Goal: Check status: Check status

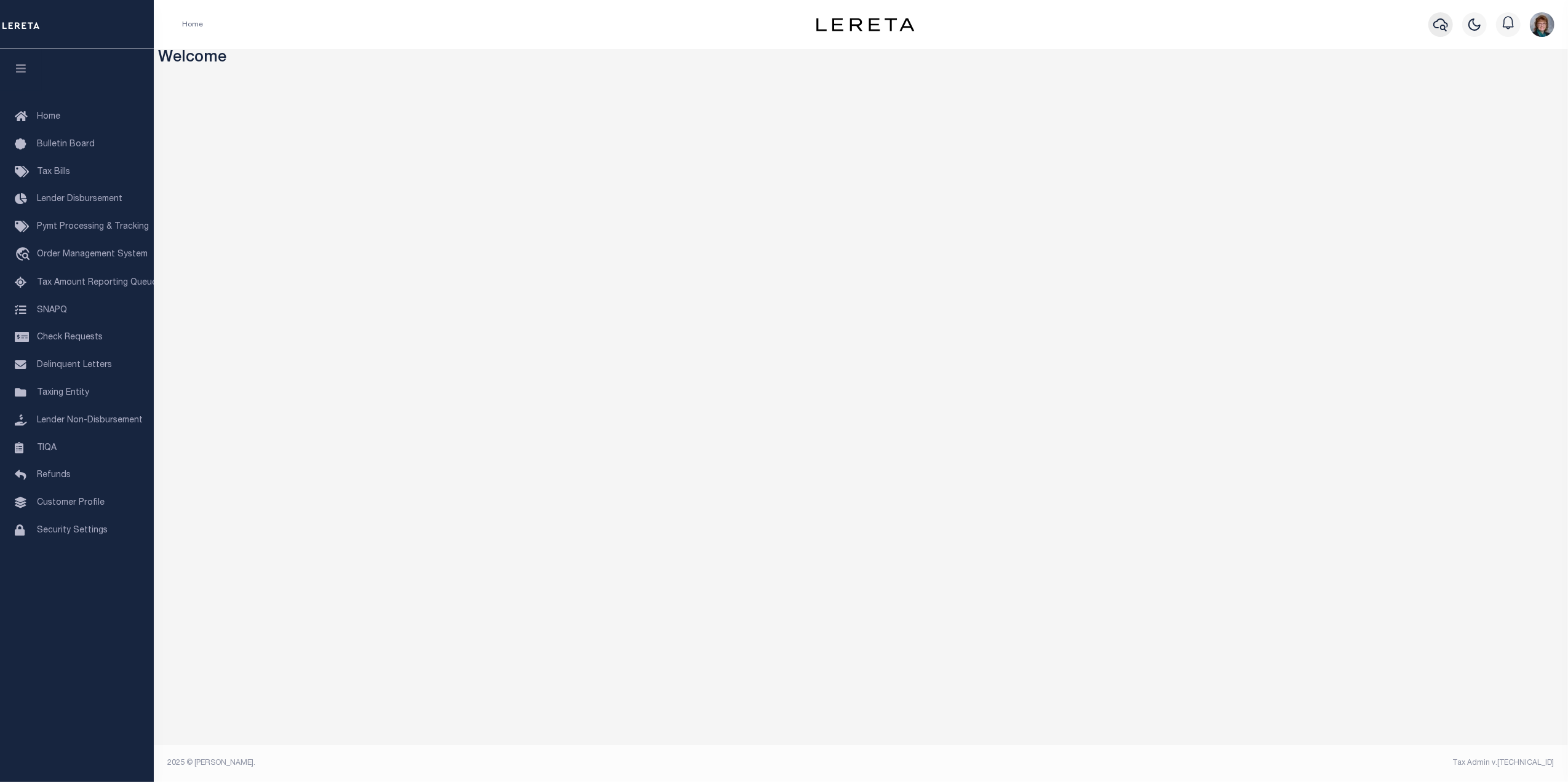
click at [1437, 30] on icon "button" at bounding box center [1441, 25] width 14 height 14
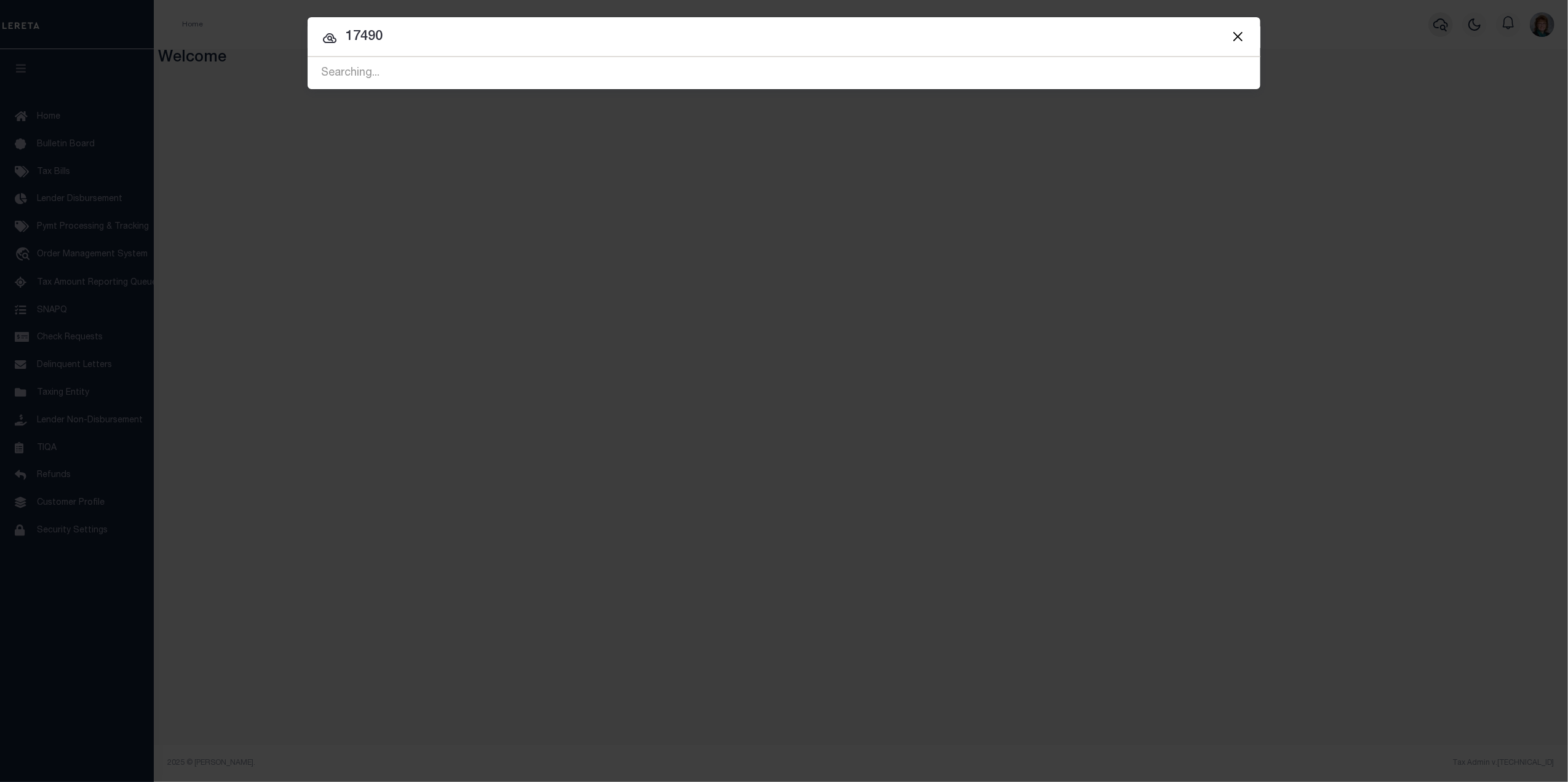
type input "17490"
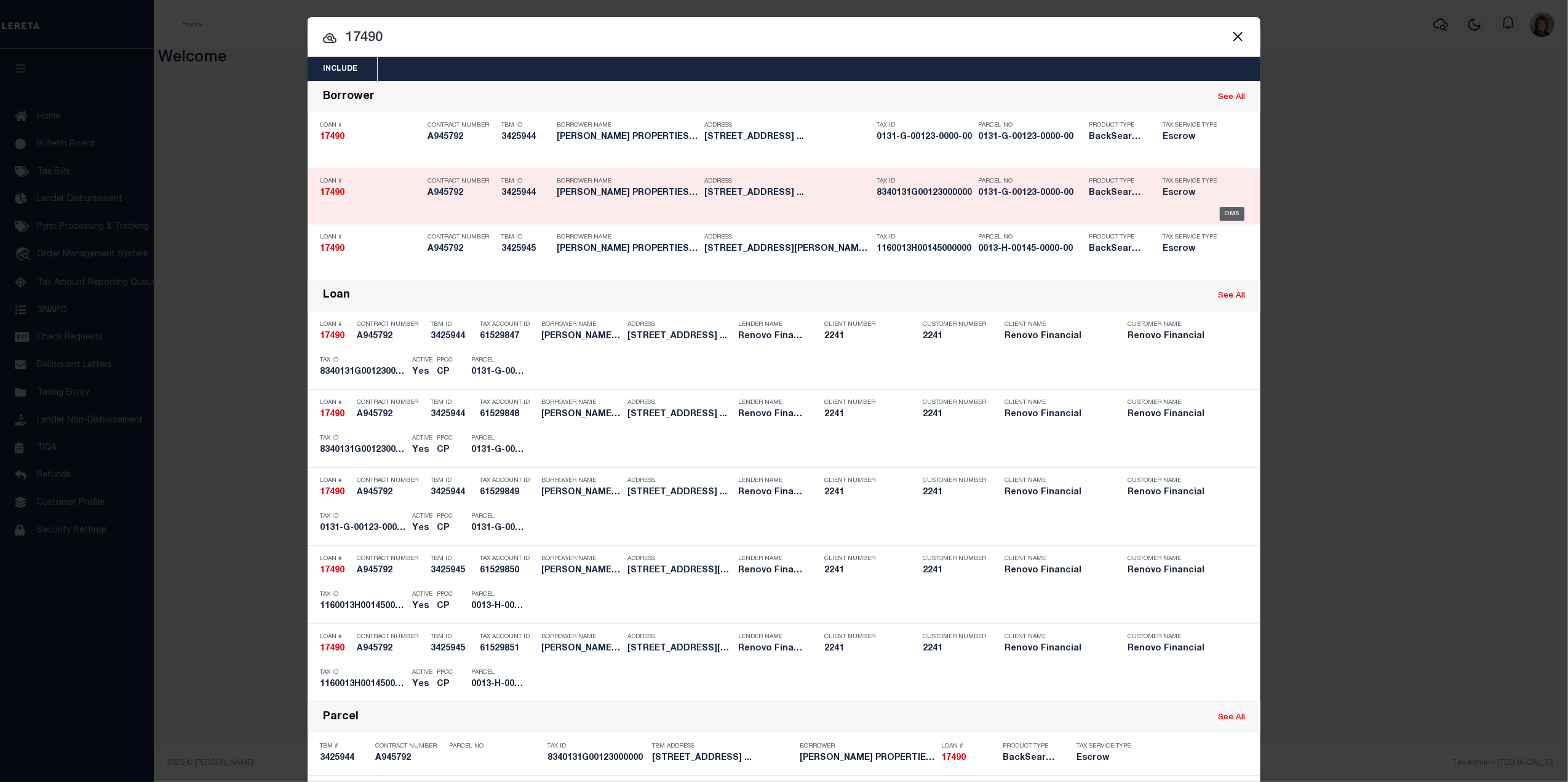
click at [1223, 207] on div "OMS" at bounding box center [1232, 214] width 25 height 14
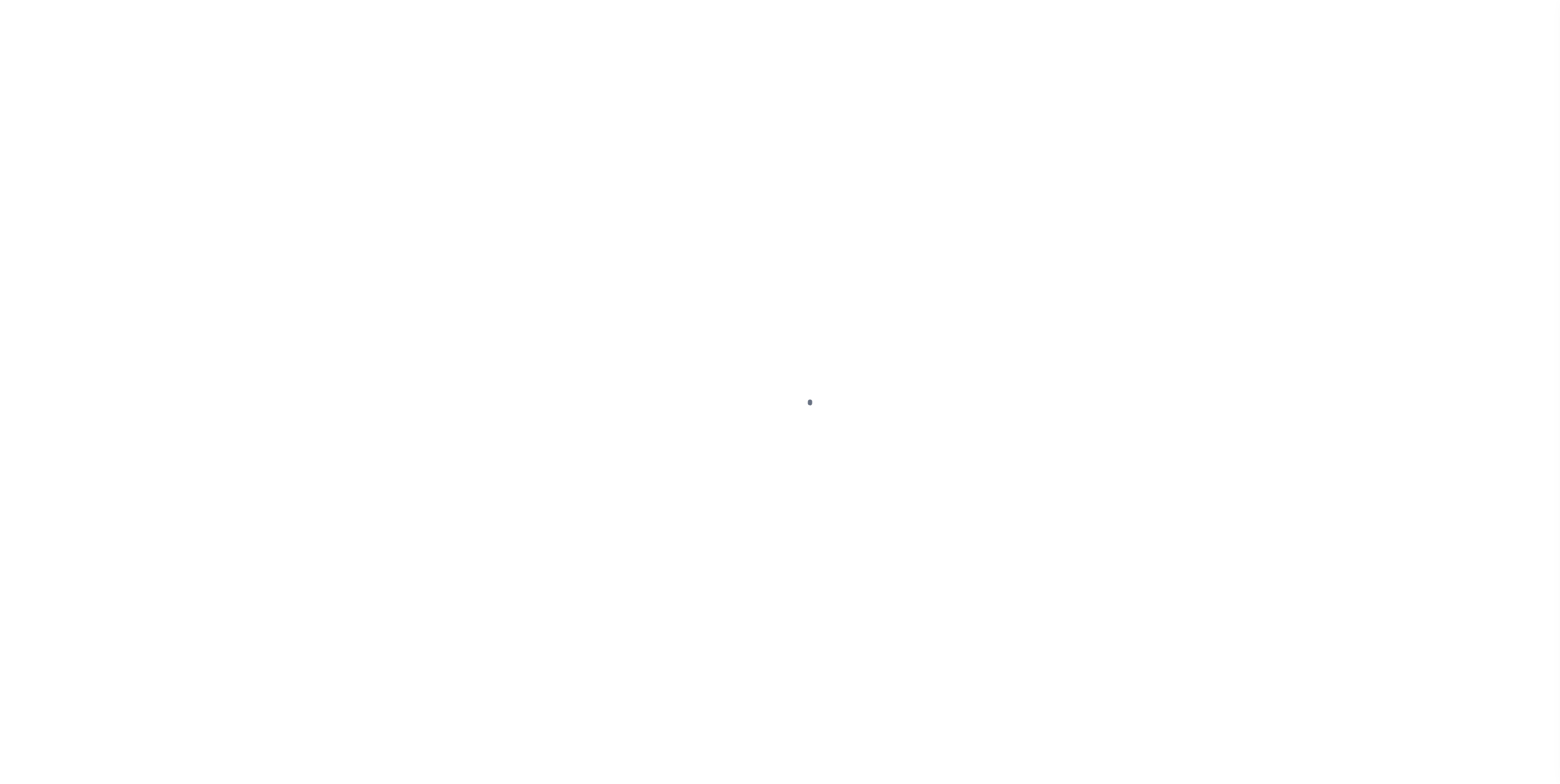
type input "17490"
type input "[PERSON_NAME] PROPERTIES L.L.C."
select select
type input "128 S 21st St"
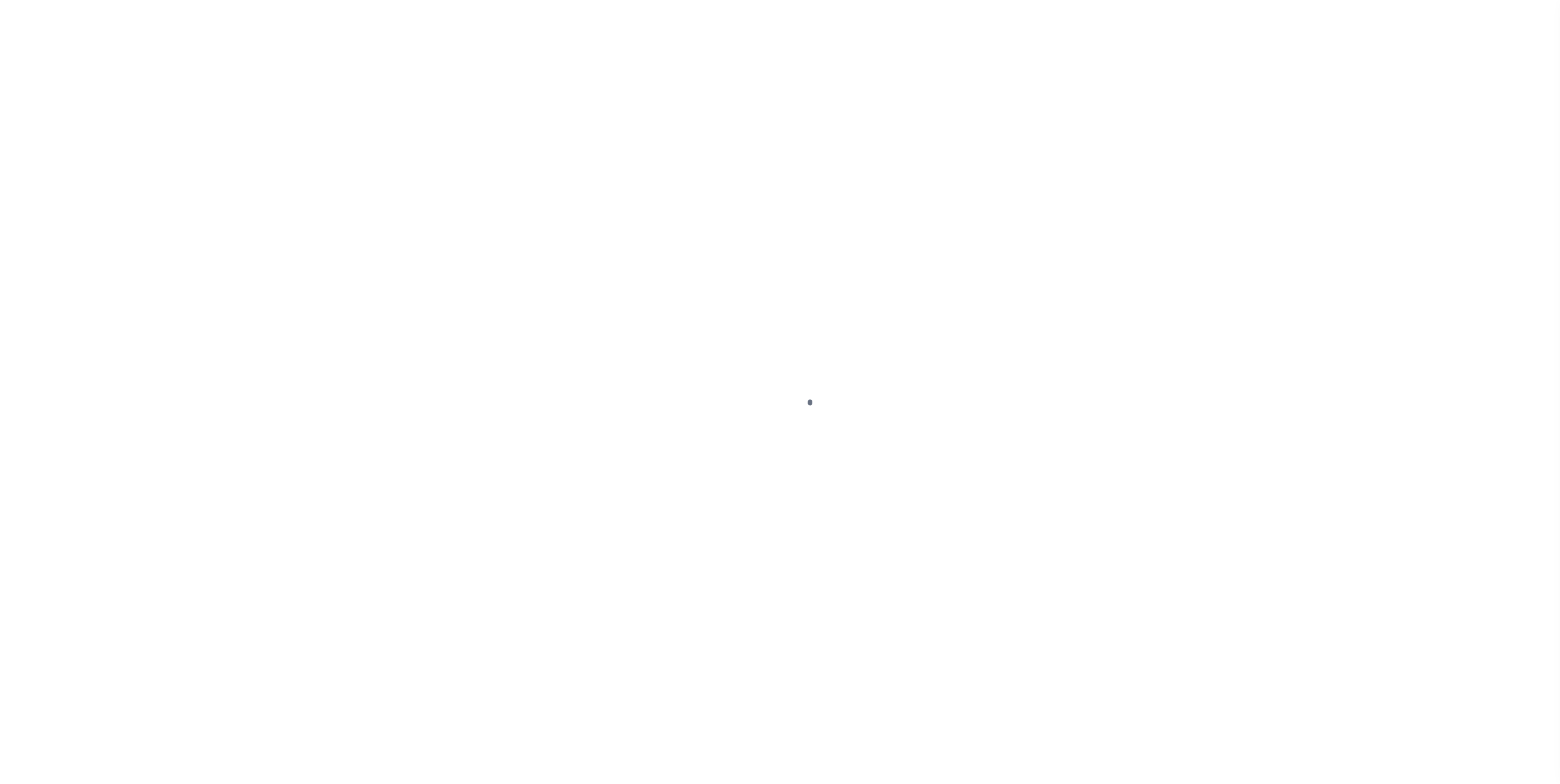
type input "Pittsburgh PA 15203"
select select "10"
select select "Escrow"
select select "25066"
type input "[STREET_ADDRESS]"
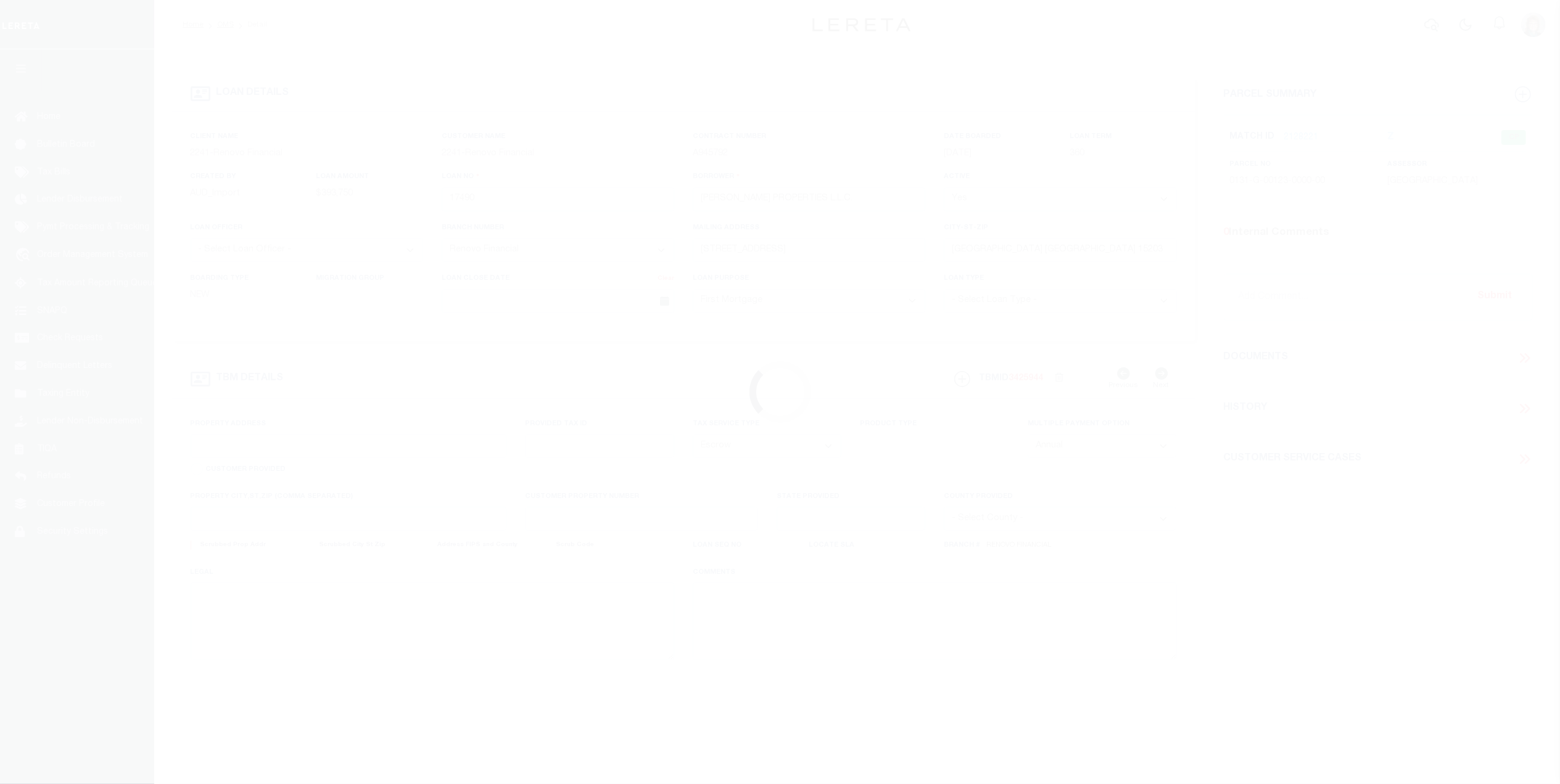
select select
type input "Homestead, PA 15120"
type input "a0kUS000008cG2M"
type input "PA"
select select
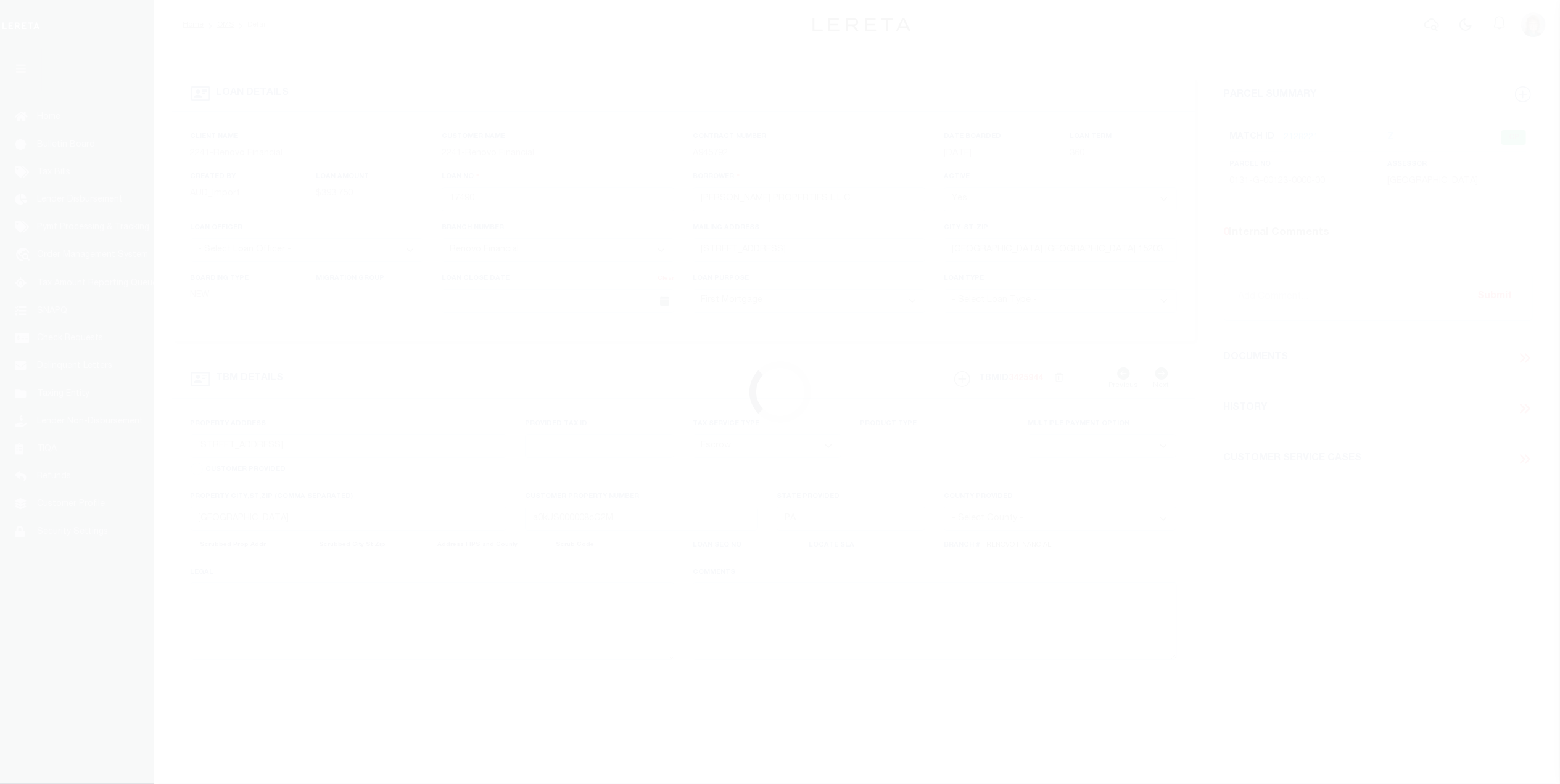
type textarea "LEGAL REQUIRED"
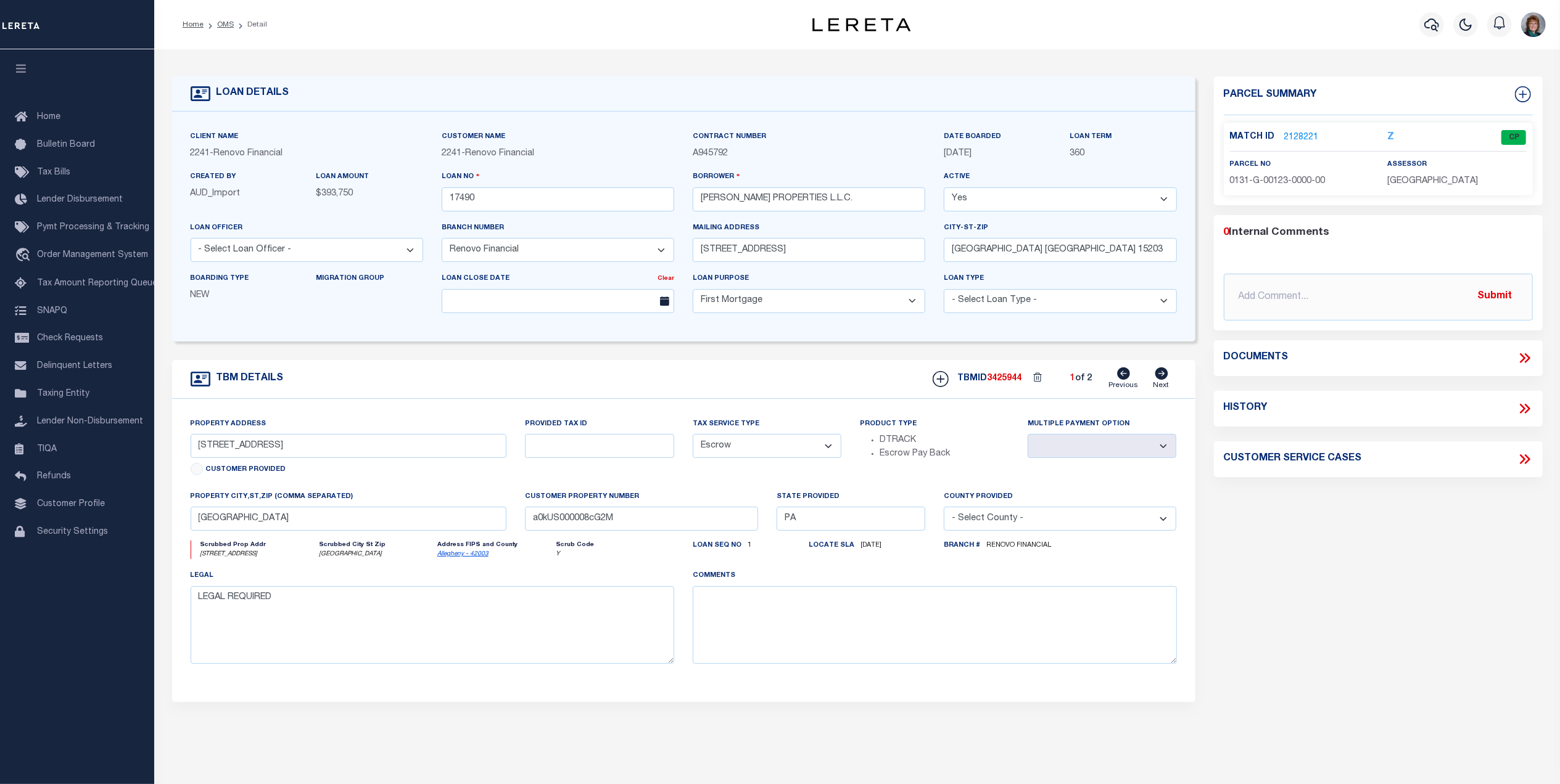
click at [1305, 134] on link "2128221" at bounding box center [1301, 138] width 35 height 13
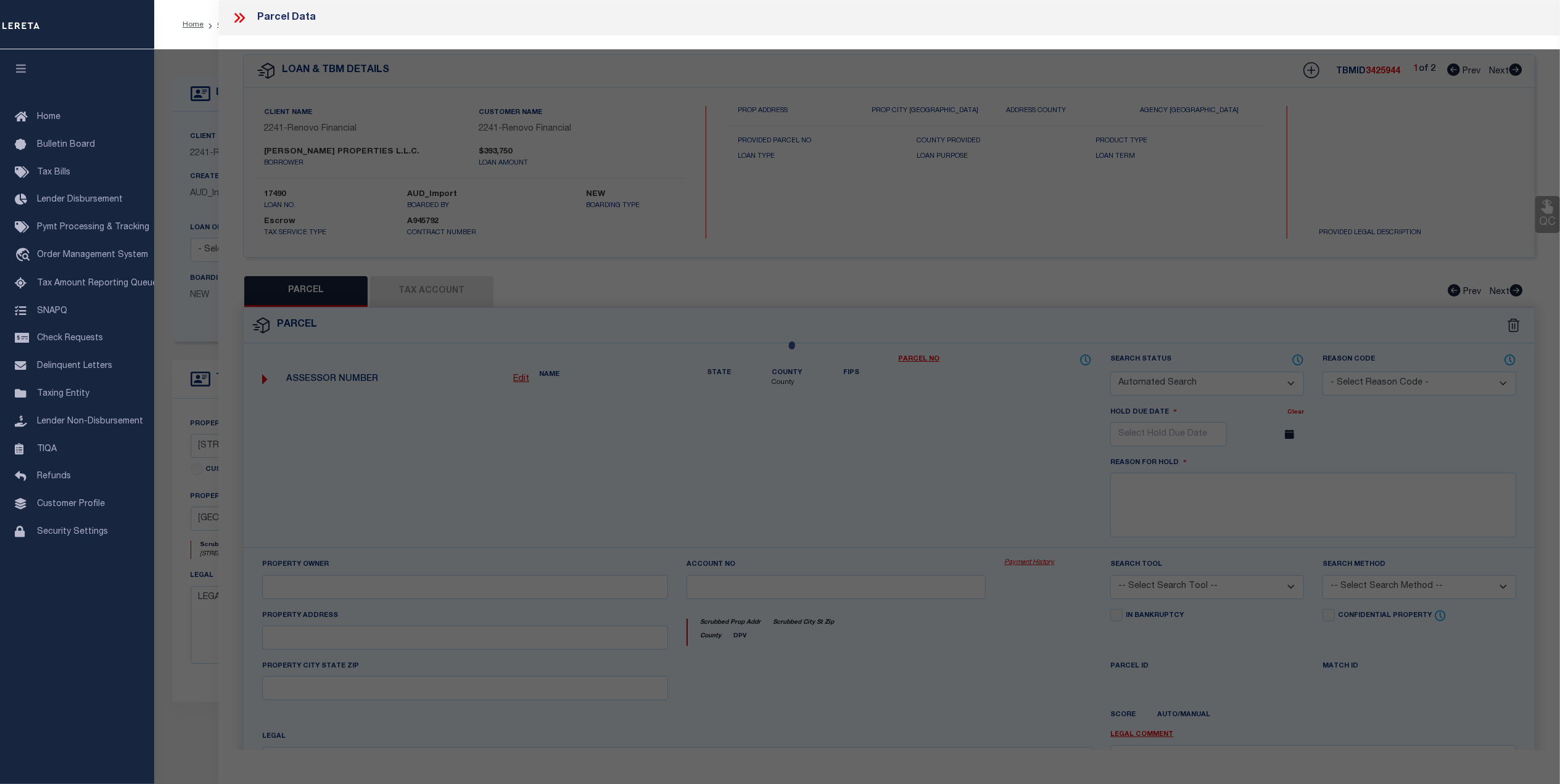
checkbox input "false"
select select "CP"
type input "SCHNIEDER'S PROPERTIES LLC"
select select
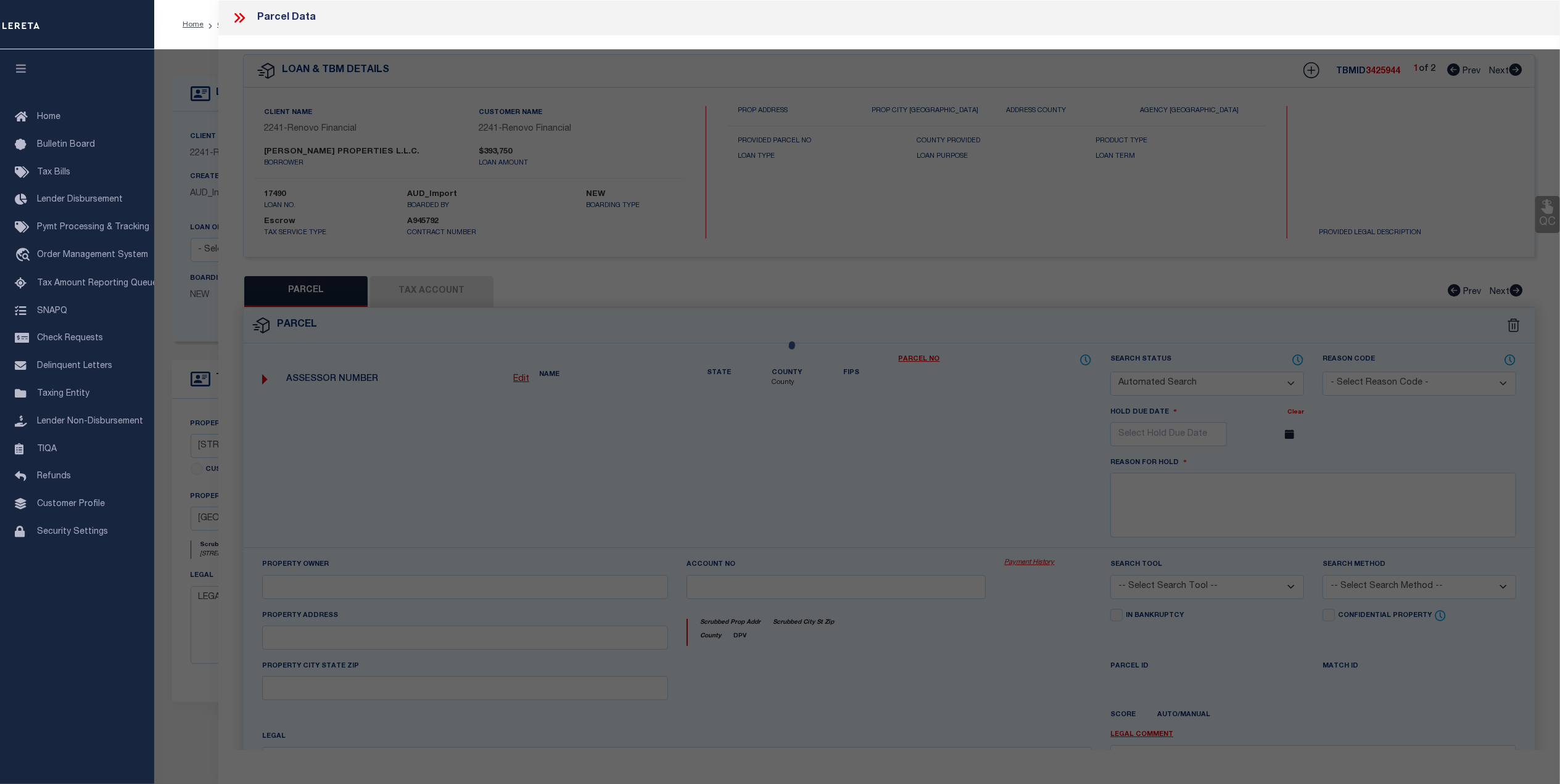
type input "1513 WEST ST"
checkbox input "false"
type input "HOMESTEAD, PA 15120"
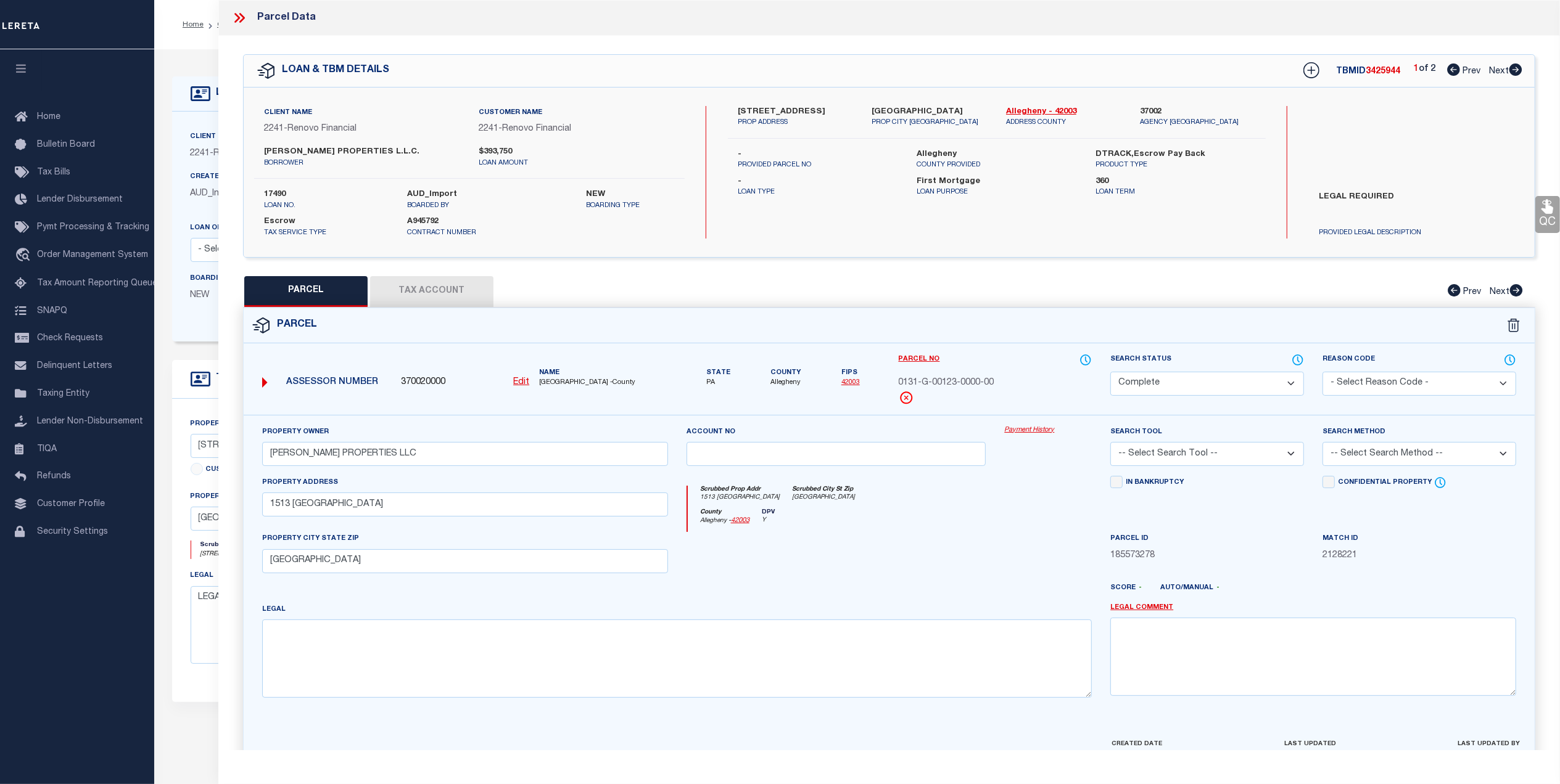
click at [1026, 432] on link "Payment History" at bounding box center [1048, 430] width 88 height 10
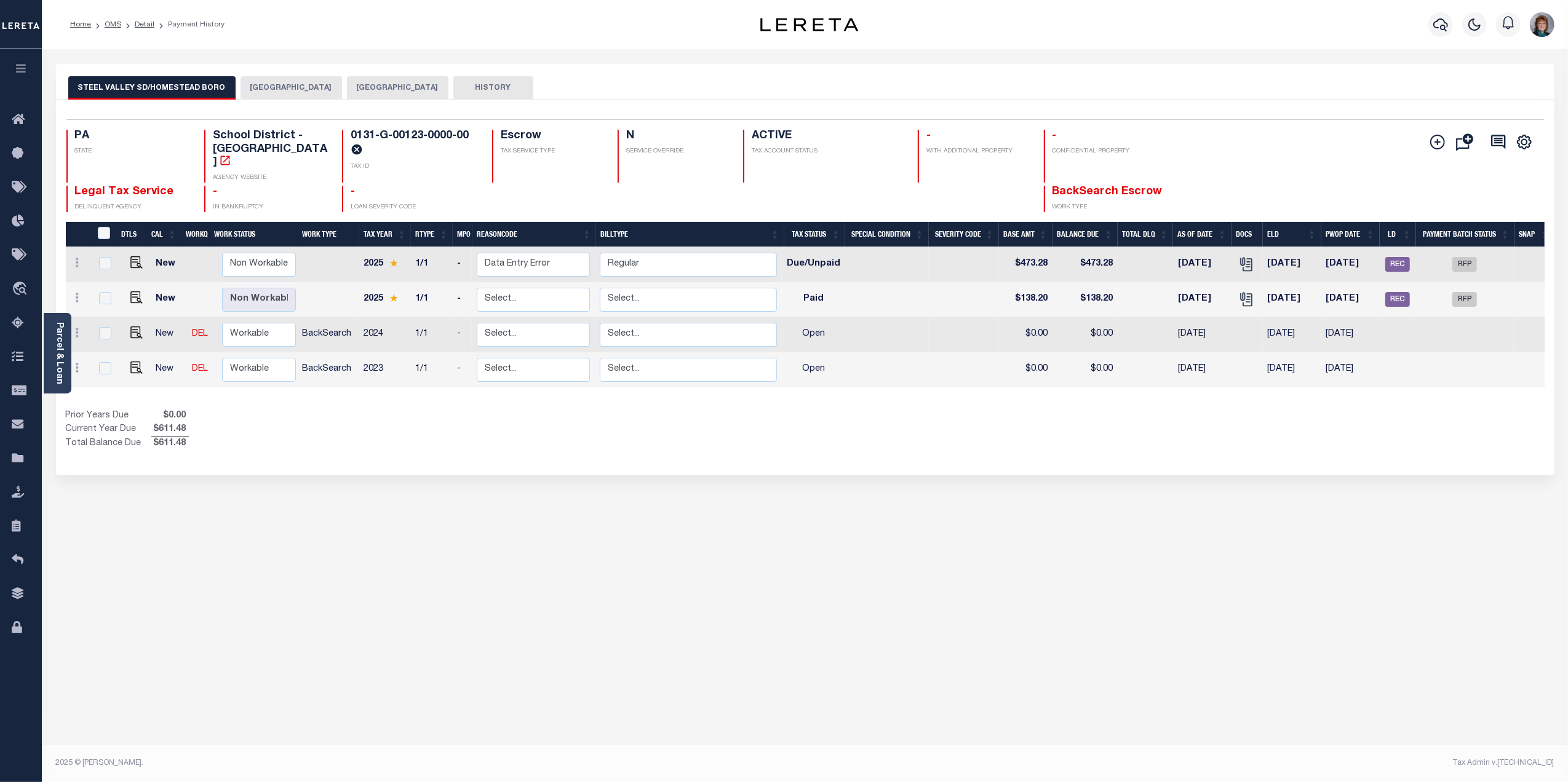
click at [299, 90] on button "HOMESTEAD BOROUGH" at bounding box center [291, 87] width 102 height 23
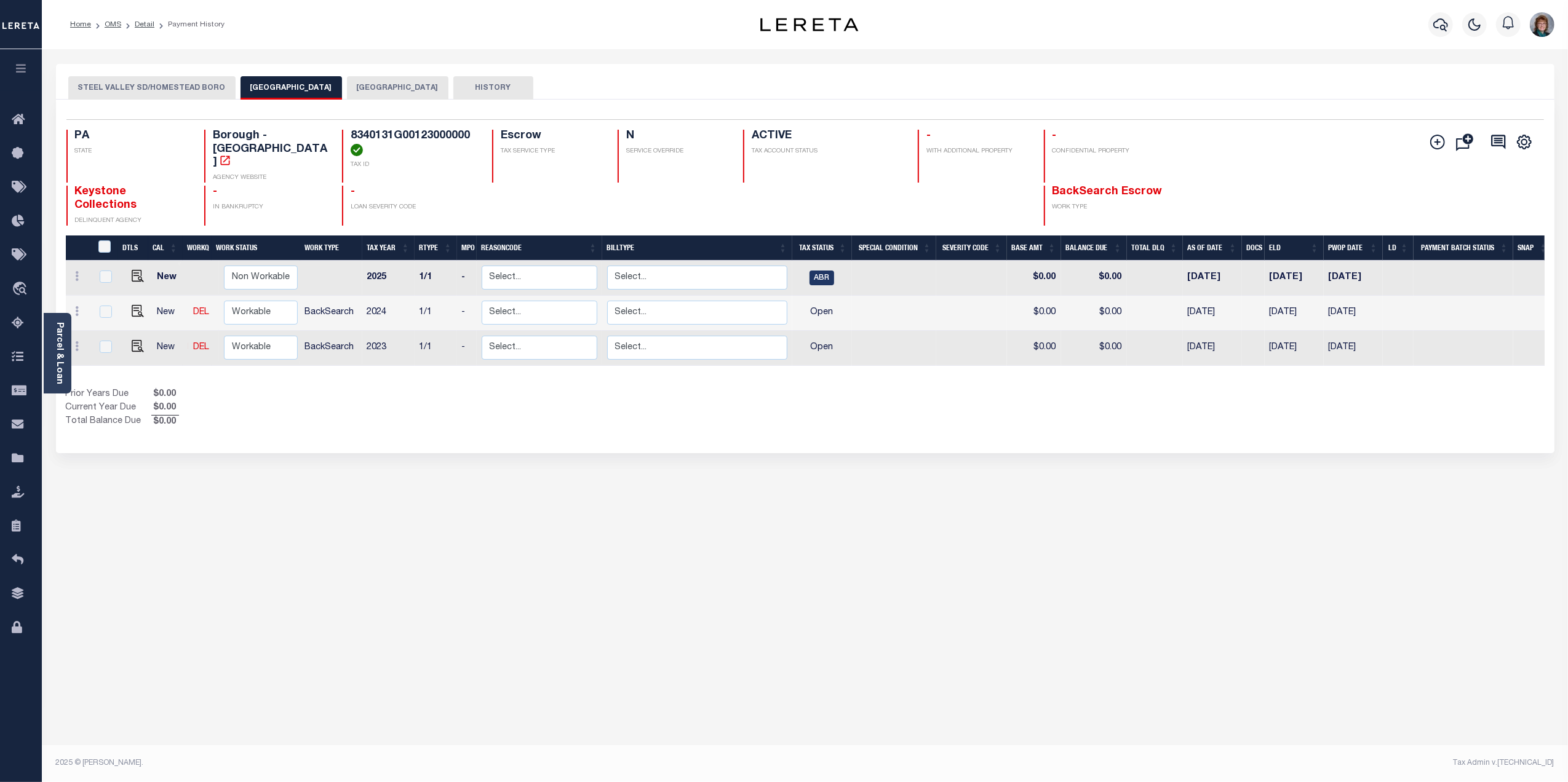
click at [380, 90] on button "[GEOGRAPHIC_DATA]" at bounding box center [397, 87] width 102 height 23
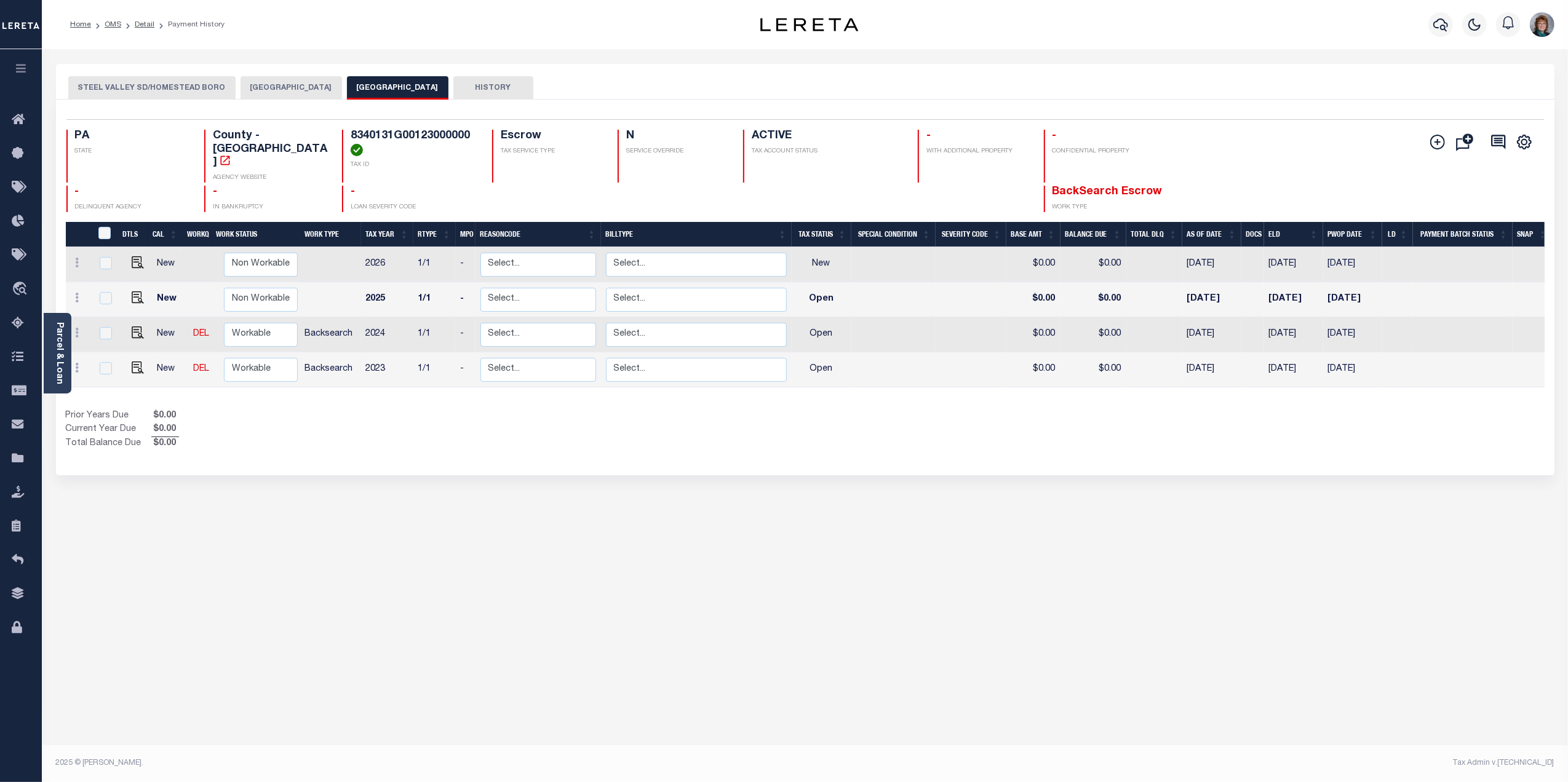
click at [153, 90] on button "STEEL VALLEY SD/HOMESTEAD BORO" at bounding box center [151, 87] width 167 height 23
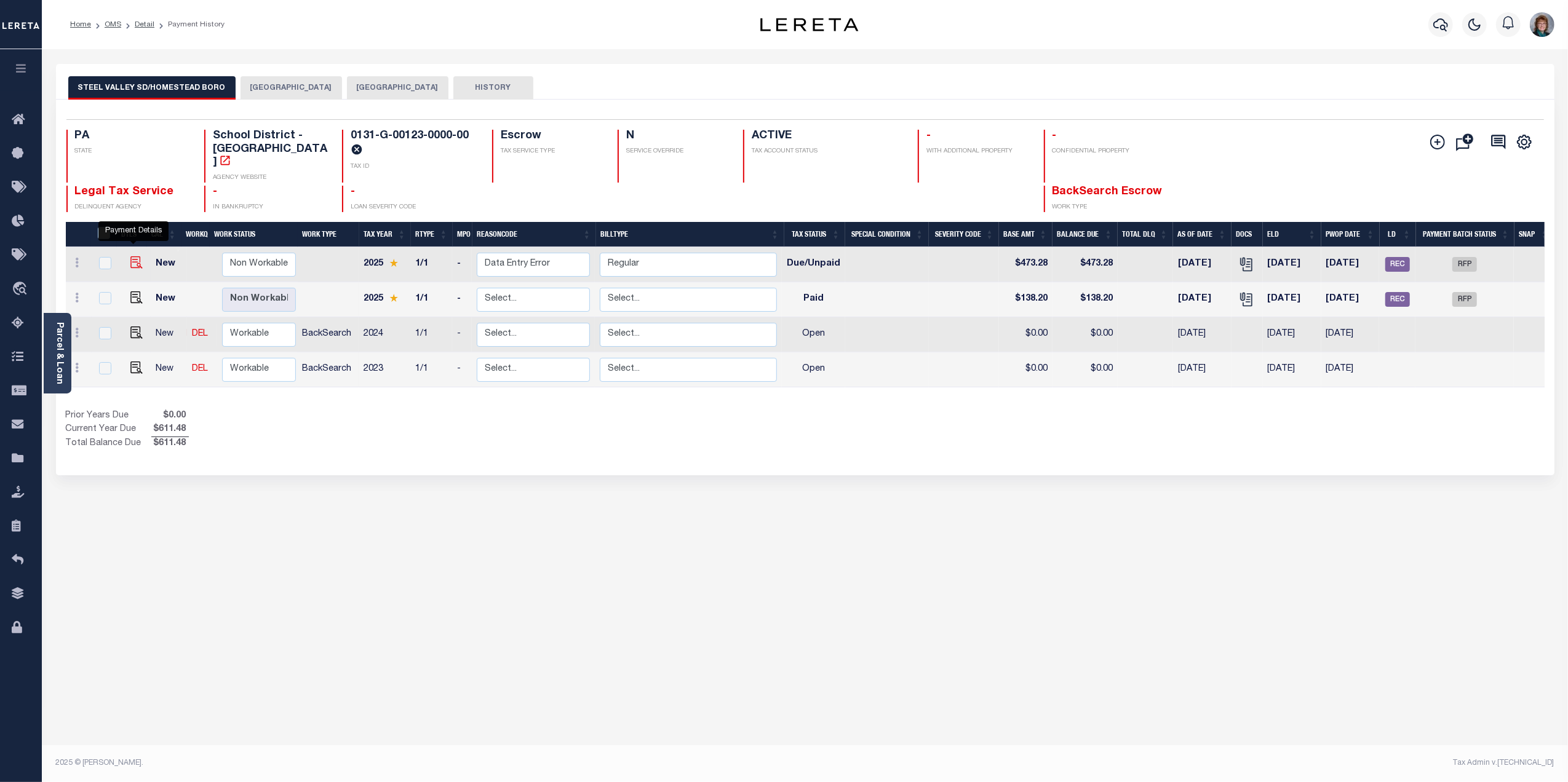
click at [134, 256] on img "" at bounding box center [136, 262] width 12 height 12
checkbox input "true"
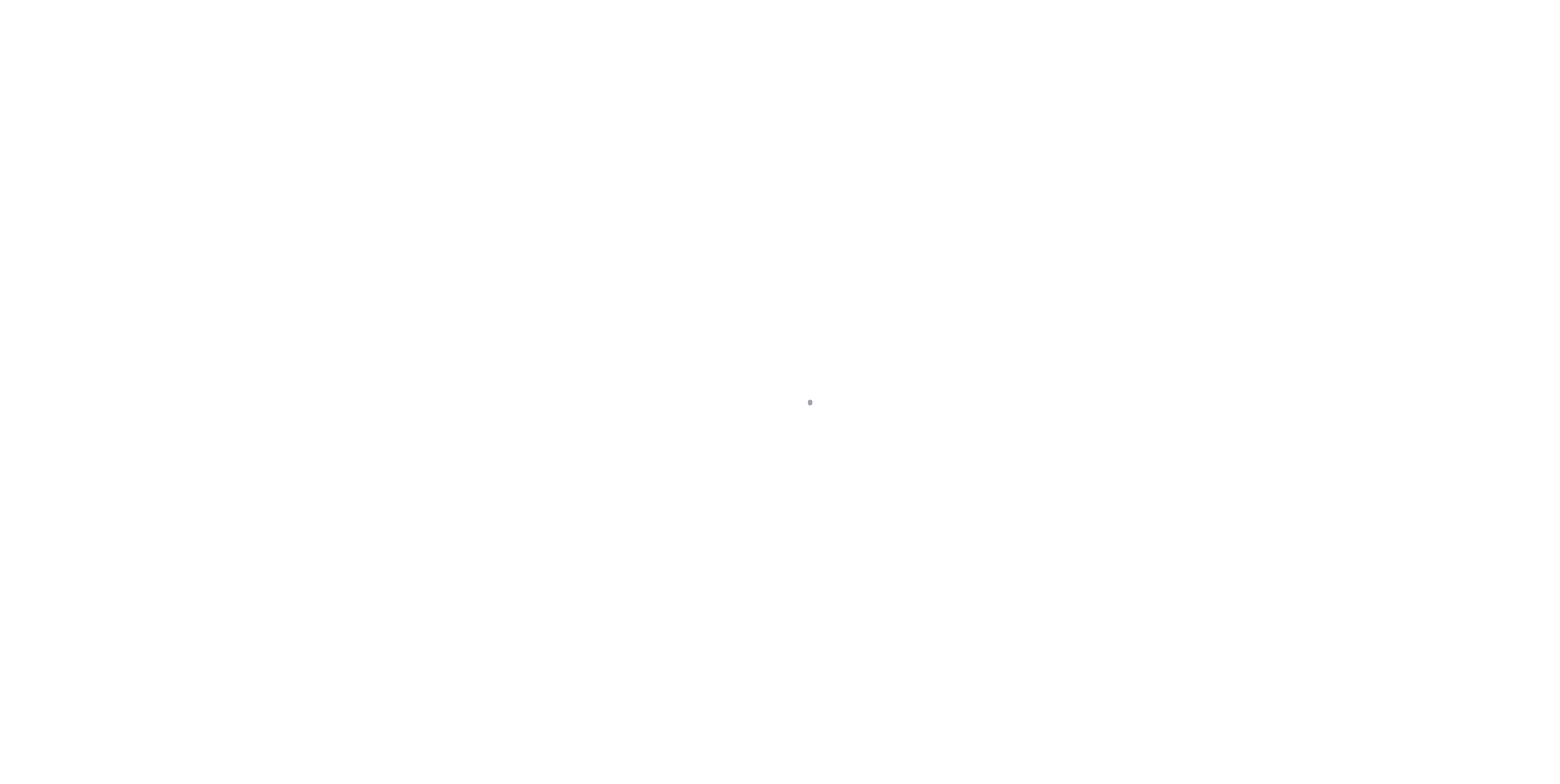
select select "DUE"
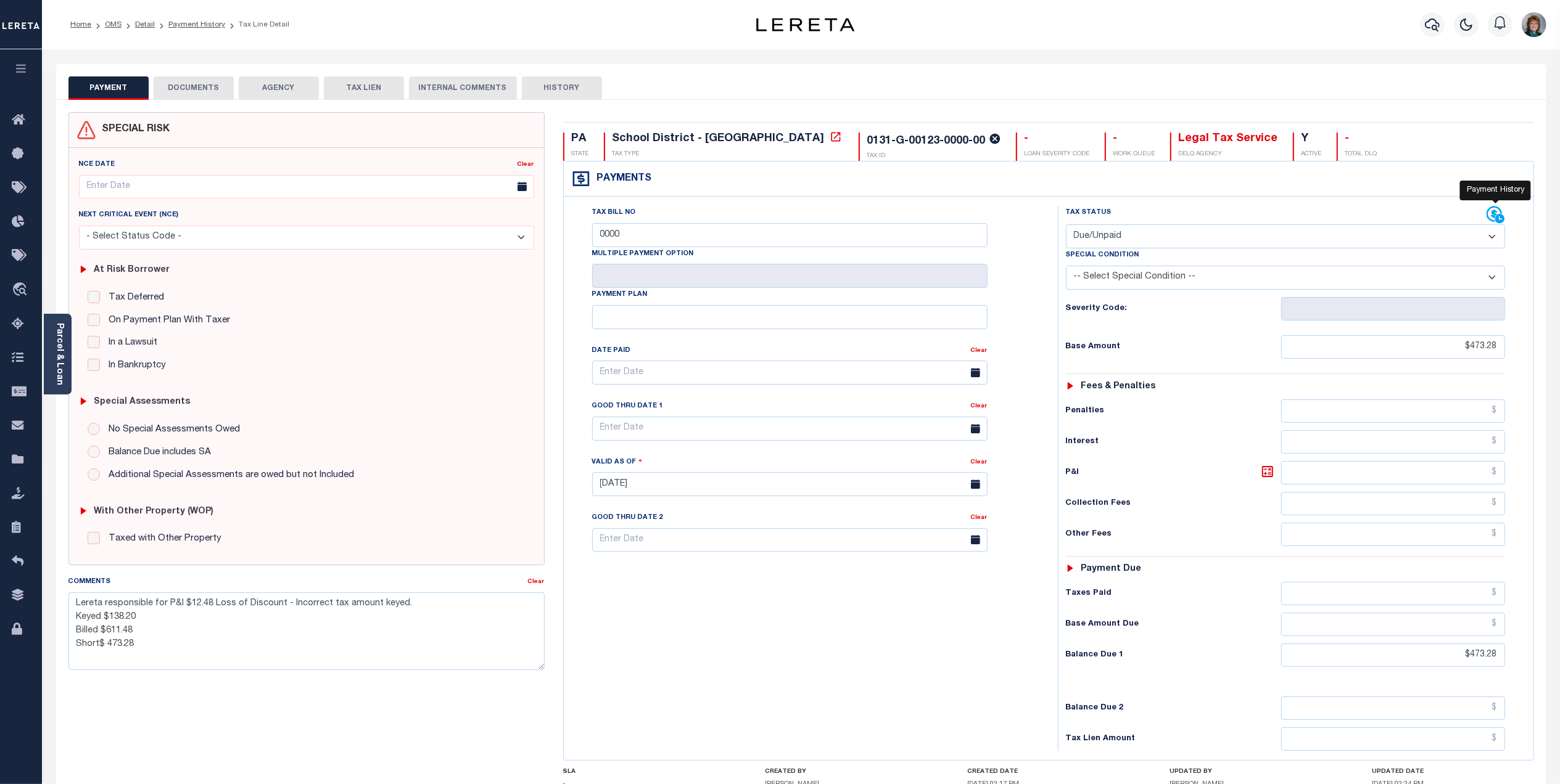
click at [1495, 217] on icon at bounding box center [1500, 219] width 10 height 10
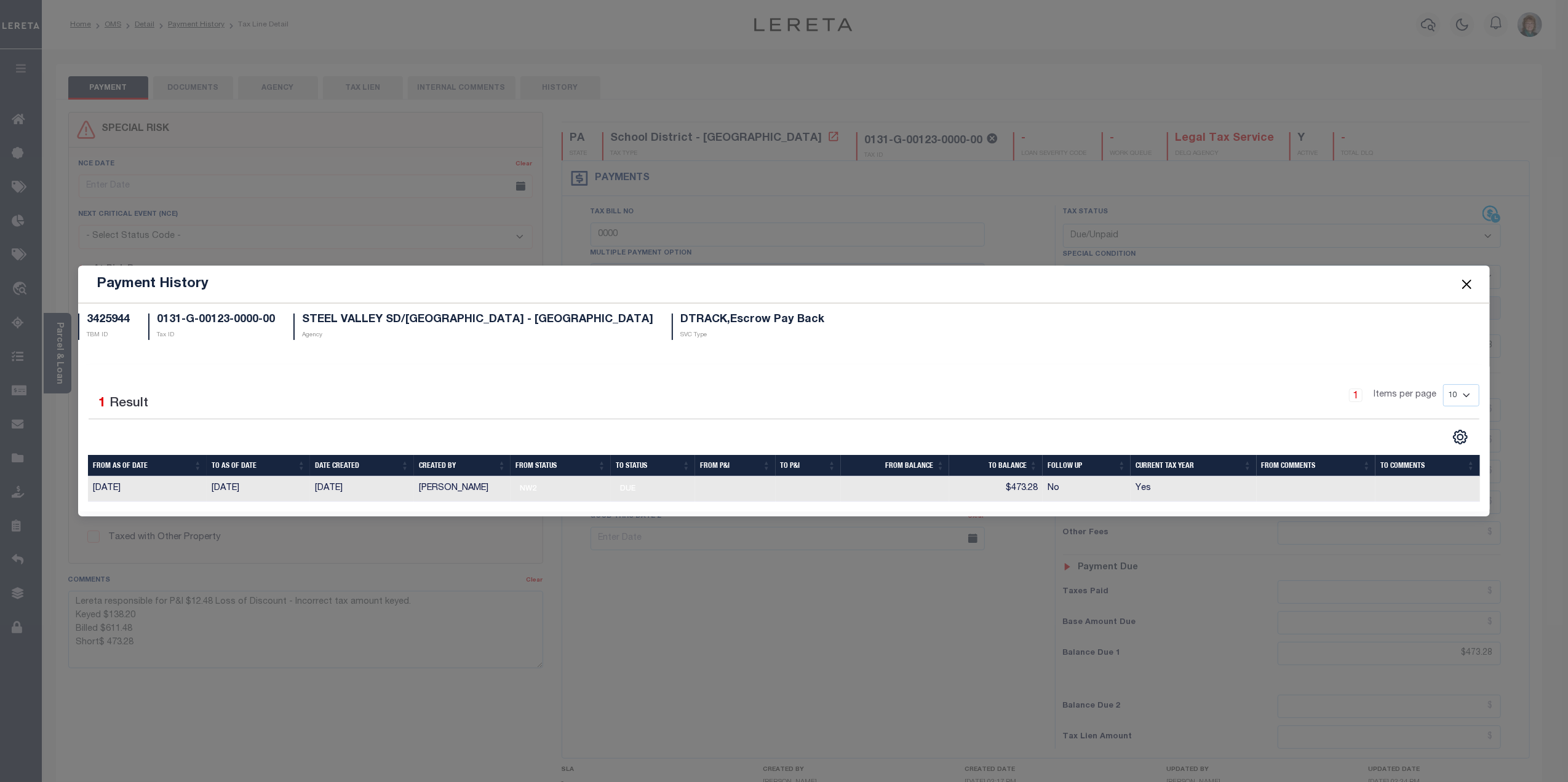
click at [1462, 291] on button "Close" at bounding box center [1467, 284] width 16 height 16
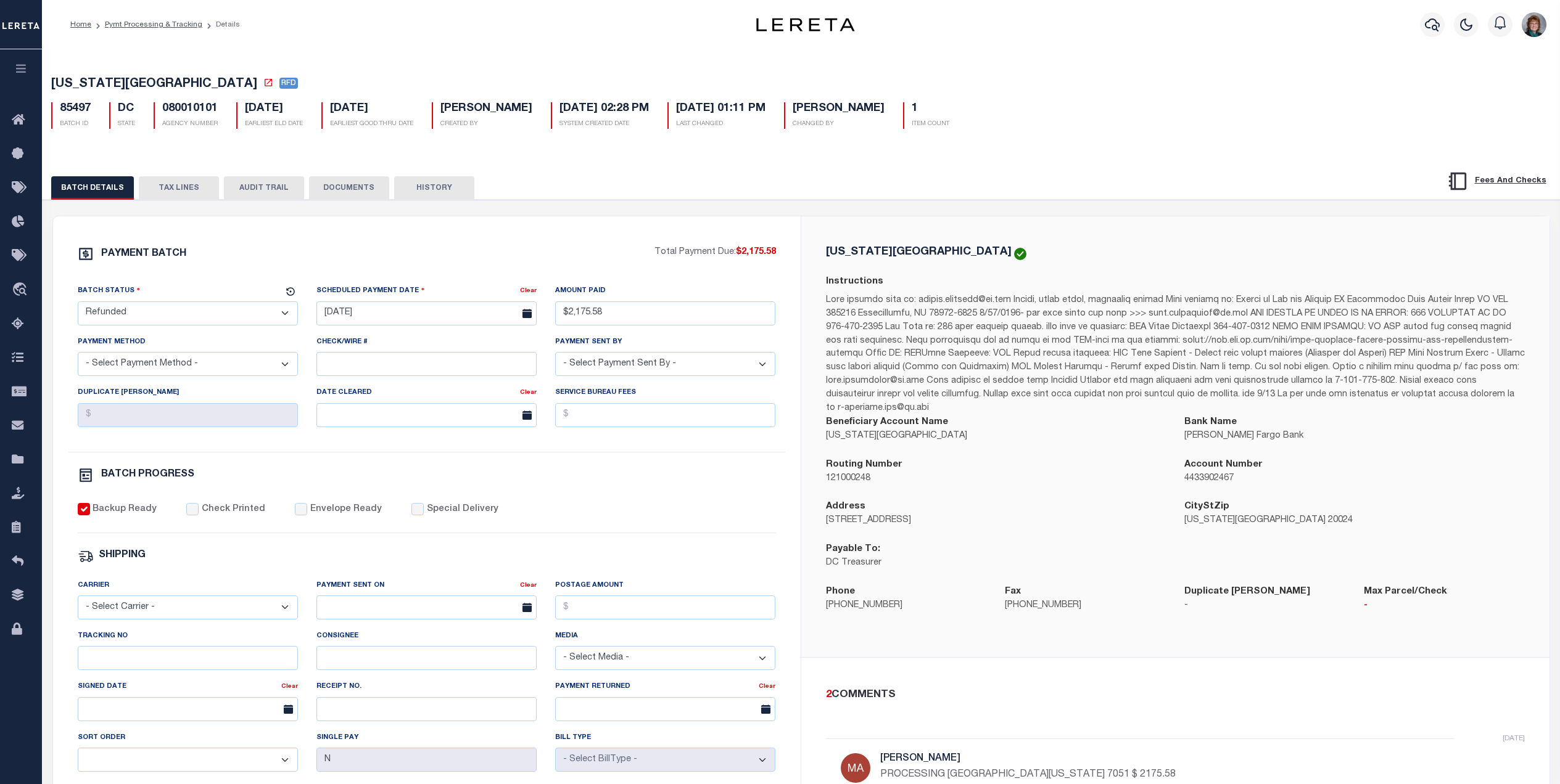
select select "RFD"
select select "[PERSON_NAME]"
select select
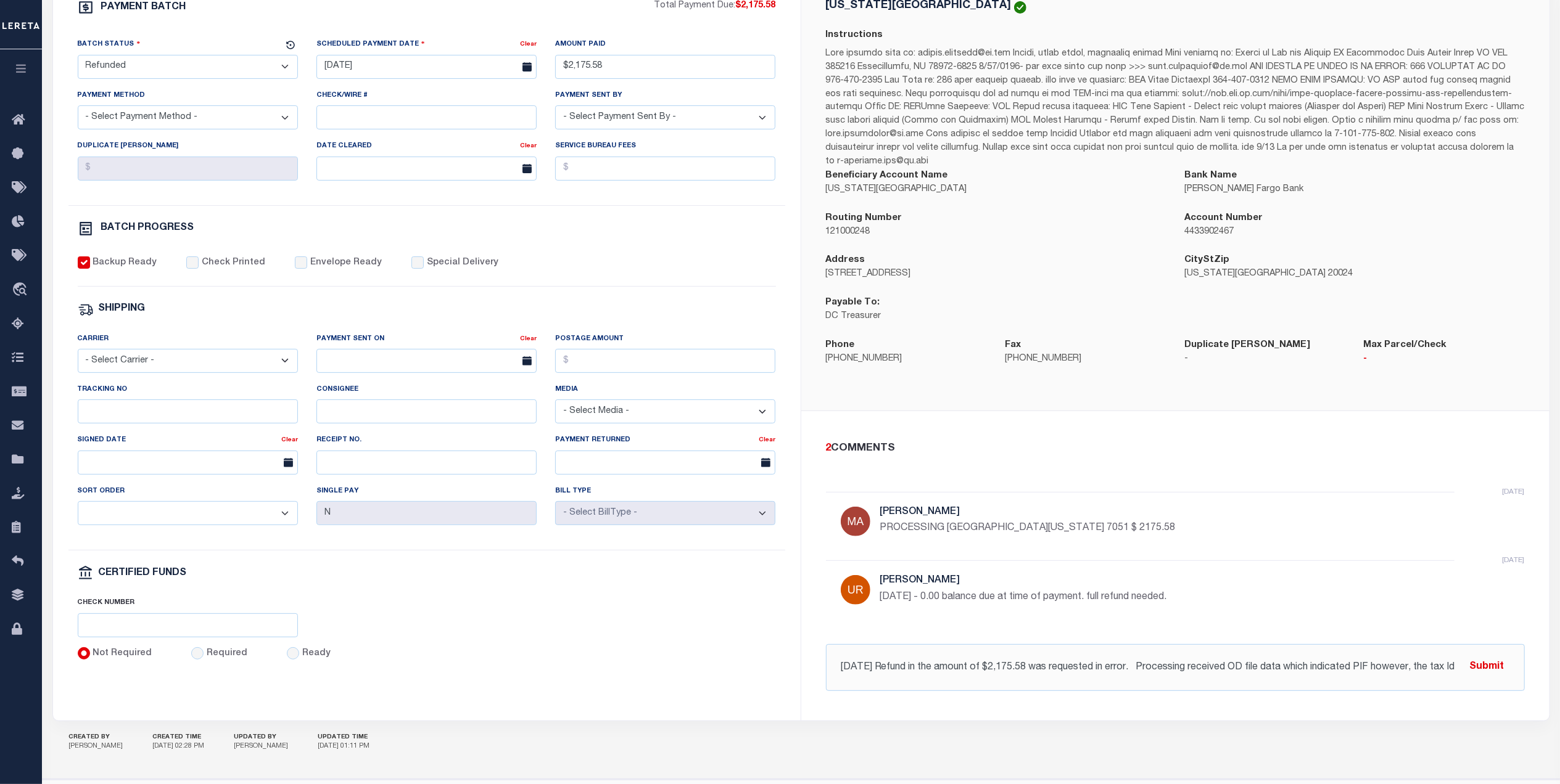
click at [1301, 657] on input "[DATE] Refund in the amount of $2,175.58 was requested in error. Processing rec…" at bounding box center [1175, 668] width 699 height 47
click at [1486, 660] on button "Submit" at bounding box center [1487, 667] width 51 height 25
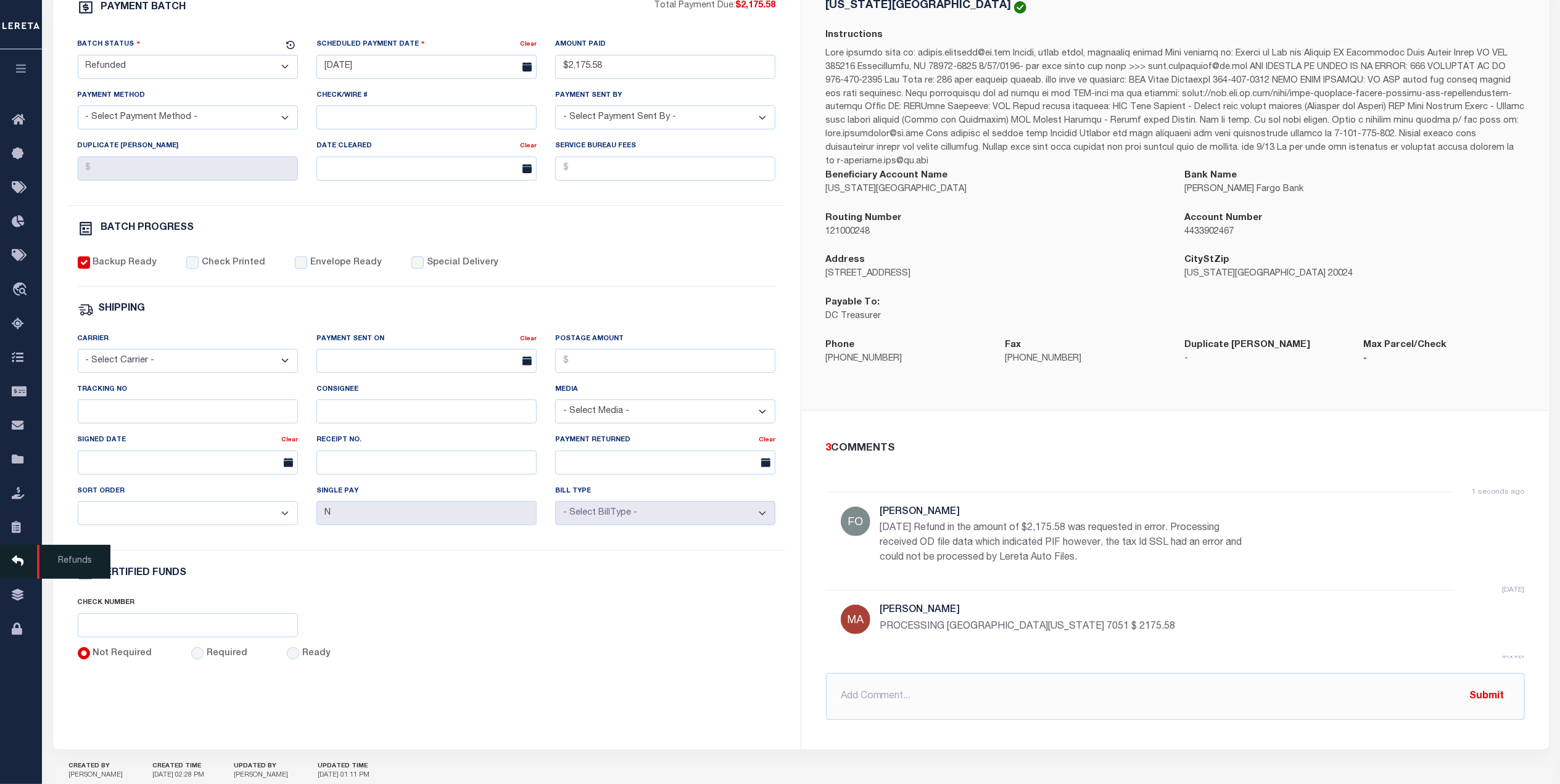
click at [20, 554] on link "Refunds" at bounding box center [21, 562] width 42 height 34
